Goal: Navigation & Orientation: Find specific page/section

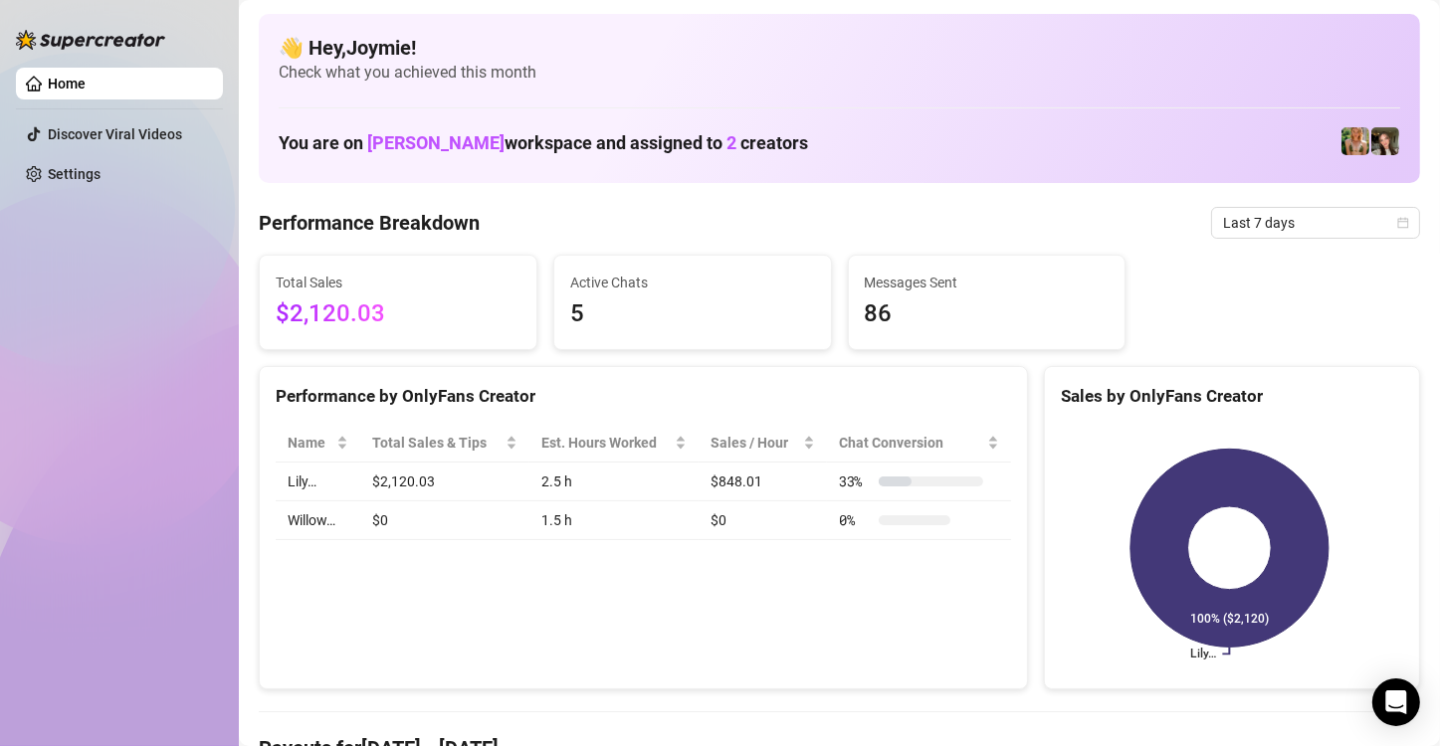
click at [406, 322] on span "$2,120.03" at bounding box center [398, 315] width 245 height 38
drag, startPoint x: 406, startPoint y: 322, endPoint x: 344, endPoint y: 290, distance: 69.9
click at [344, 290] on span "Total Sales" at bounding box center [398, 283] width 245 height 22
click at [71, 166] on link "Settings" at bounding box center [74, 174] width 53 height 16
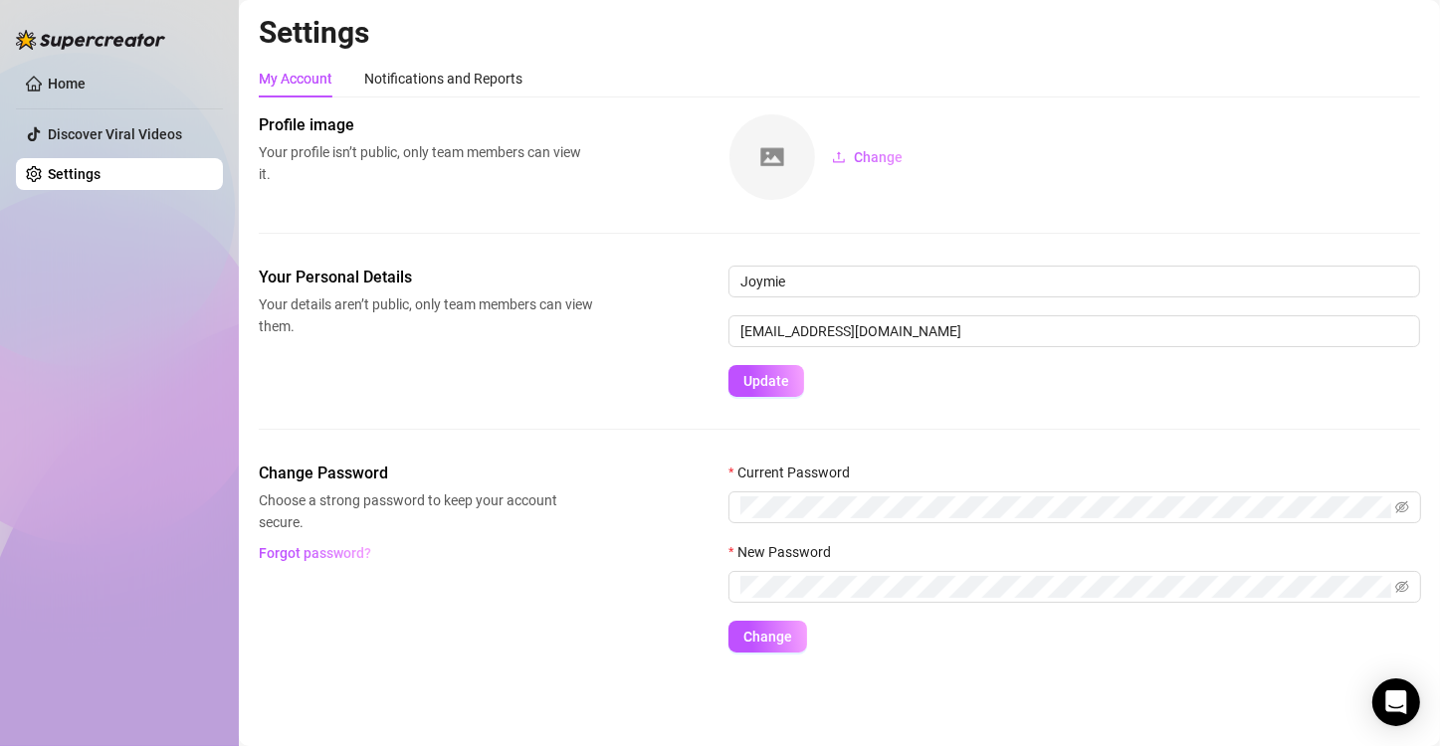
click at [95, 174] on link "Settings" at bounding box center [74, 174] width 53 height 16
click at [86, 84] on link "Home" at bounding box center [67, 84] width 38 height 16
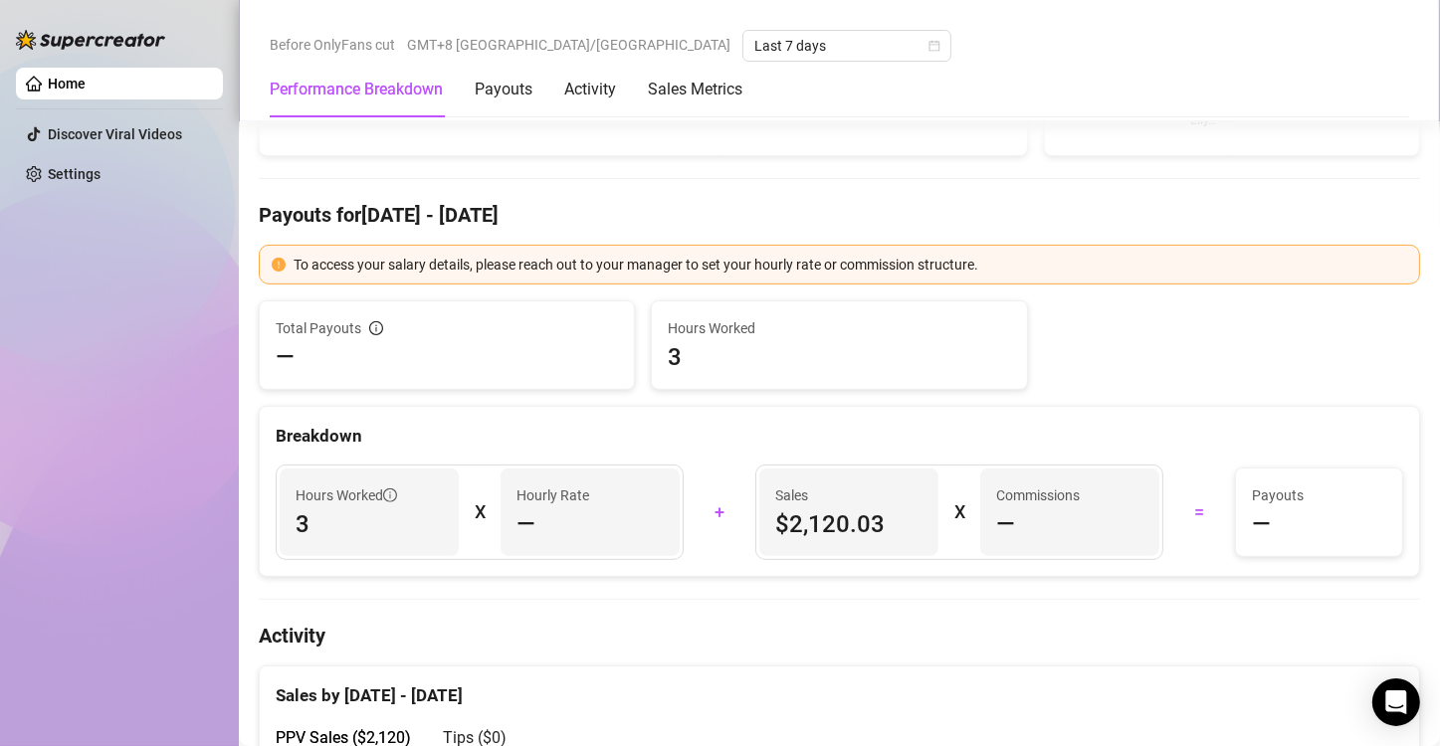
scroll to position [597, 0]
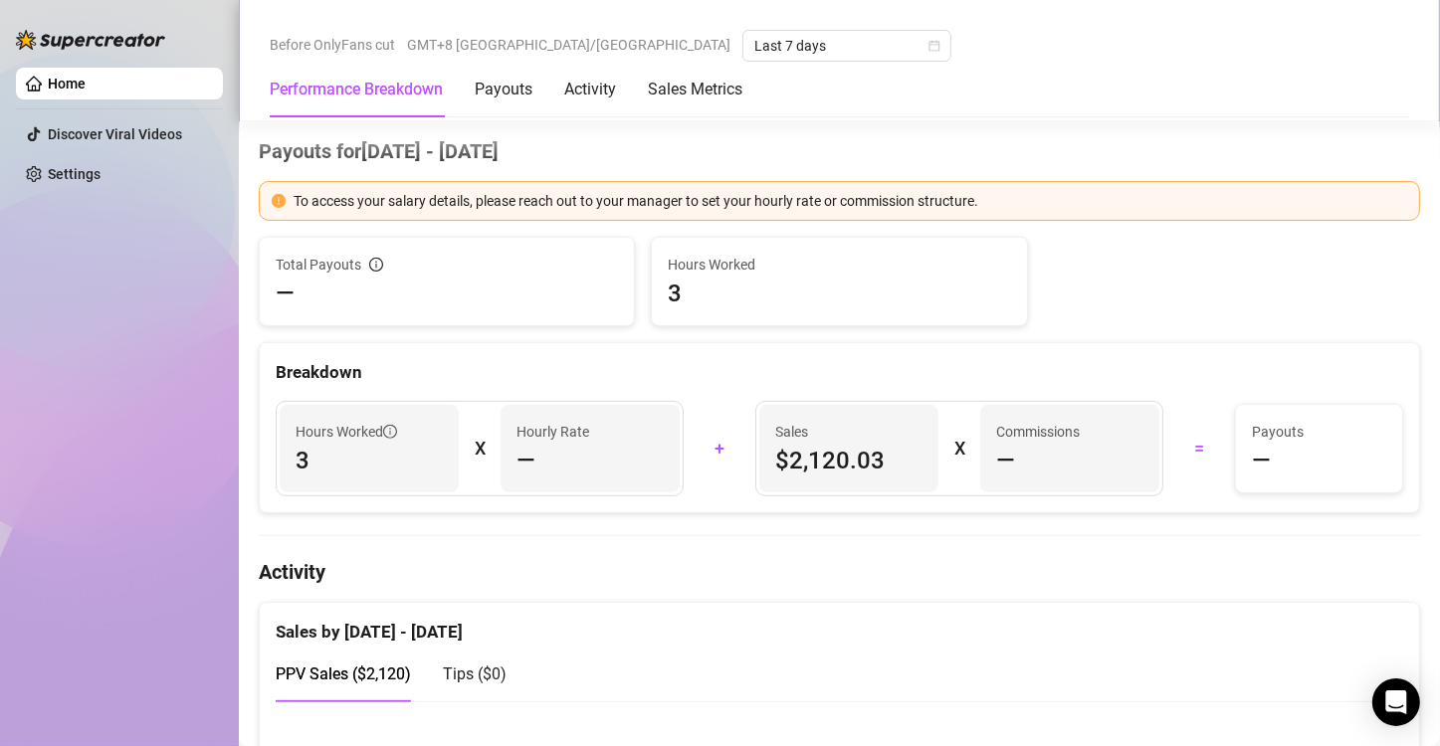
click at [552, 448] on div "—" at bounding box center [589, 461] width 147 height 32
click at [559, 445] on div "—" at bounding box center [589, 461] width 147 height 32
click at [705, 460] on div "+" at bounding box center [720, 449] width 48 height 32
click at [547, 426] on article "Hourly Rate" at bounding box center [552, 432] width 73 height 22
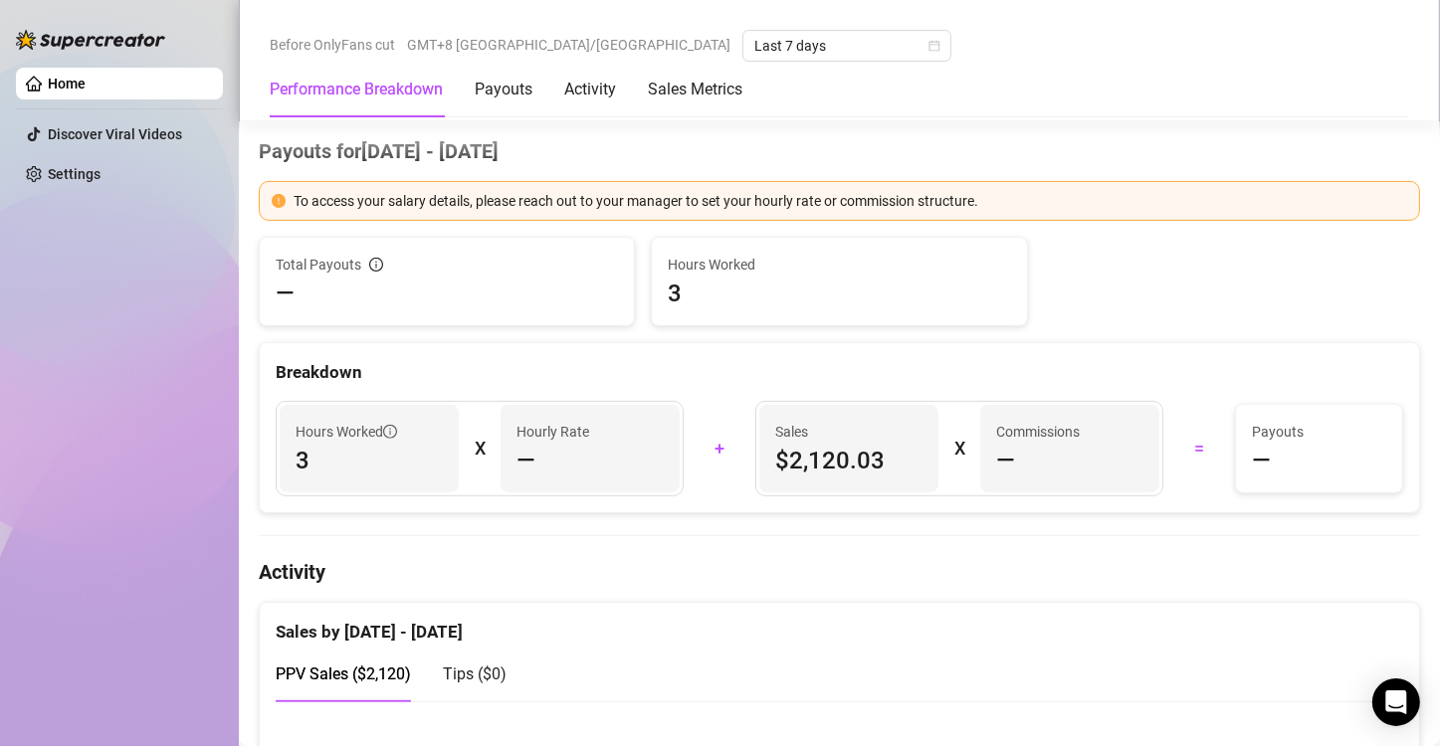
click at [365, 381] on div "Breakdown" at bounding box center [839, 372] width 1127 height 27
click at [530, 446] on span "—" at bounding box center [525, 461] width 19 height 32
